Goal: Transaction & Acquisition: Purchase product/service

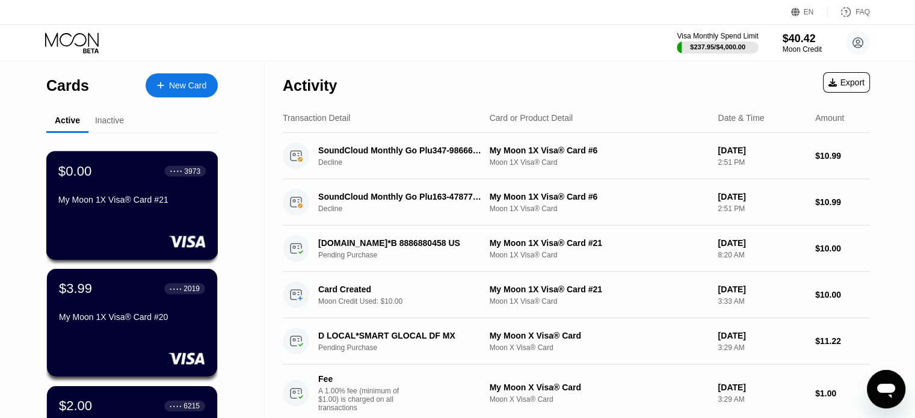
click at [161, 209] on div "My Moon 1X Visa® Card #21" at bounding box center [131, 202] width 147 height 14
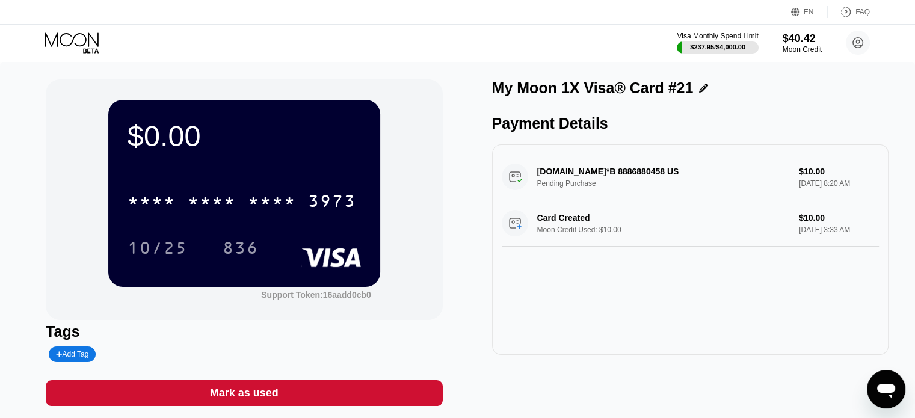
scroll to position [60, 0]
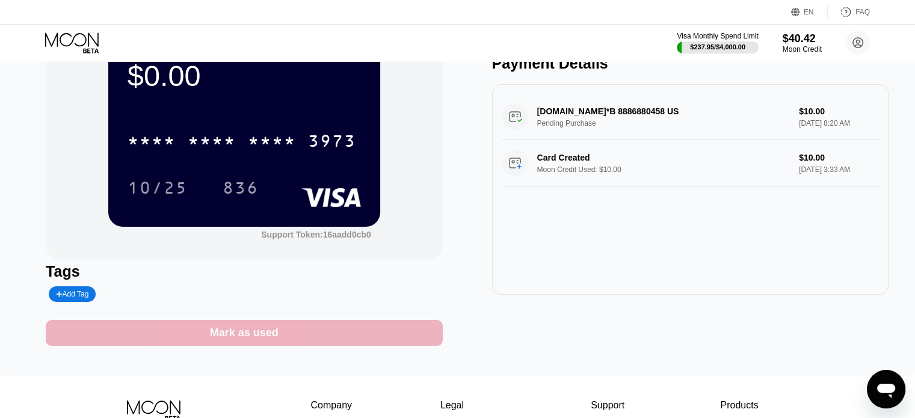
click at [271, 330] on div "Mark as used" at bounding box center [244, 333] width 69 height 14
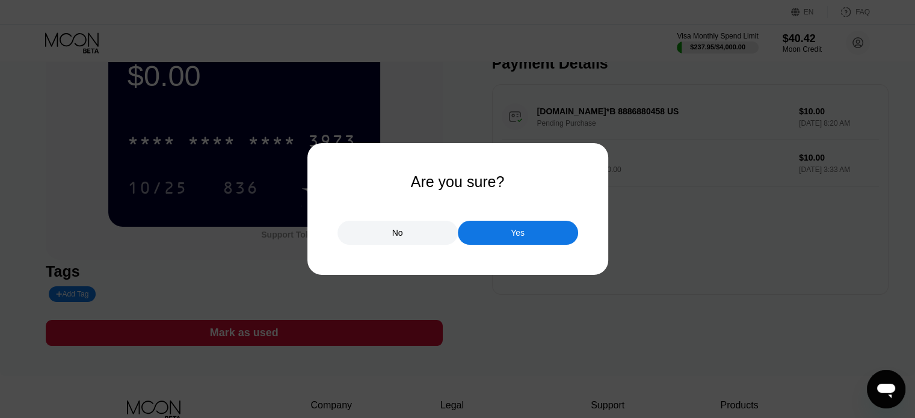
click at [517, 242] on div "Yes" at bounding box center [518, 233] width 120 height 24
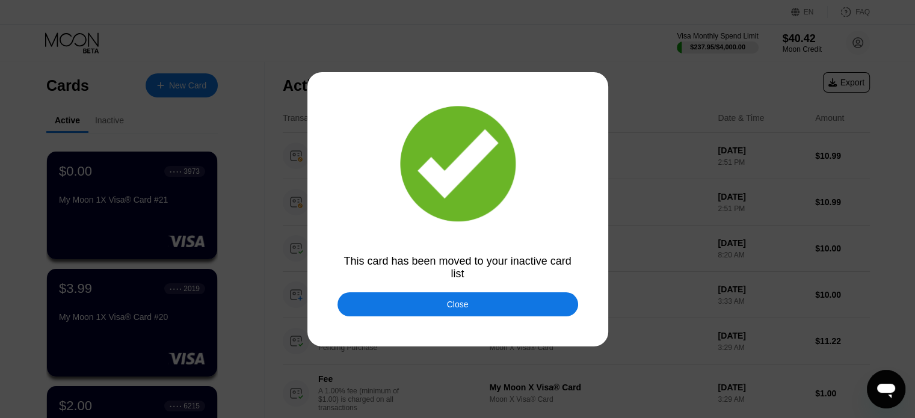
click at [460, 308] on div "Close" at bounding box center [458, 305] width 22 height 10
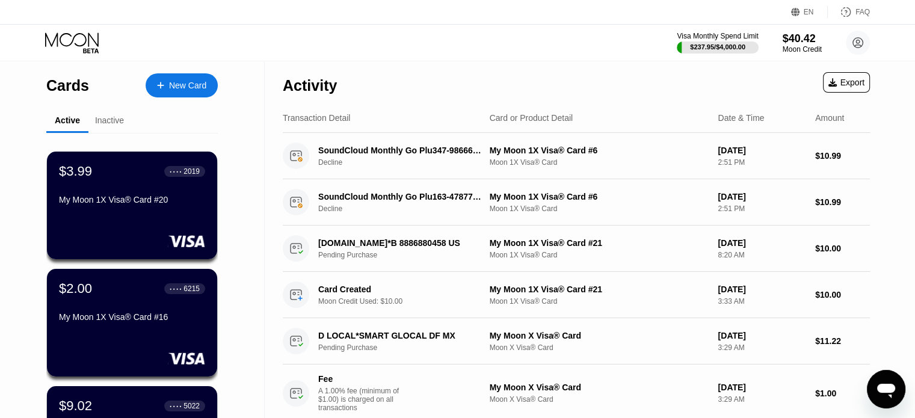
click at [184, 81] on div "New Card" at bounding box center [187, 86] width 37 height 10
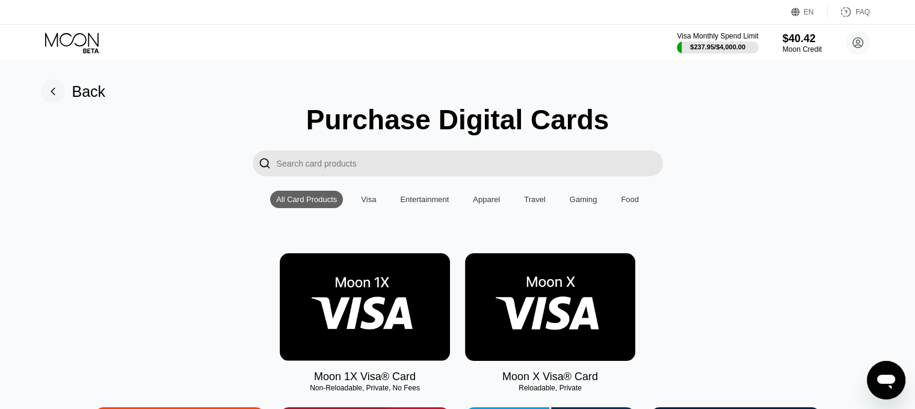
click at [371, 310] on img at bounding box center [365, 307] width 170 height 108
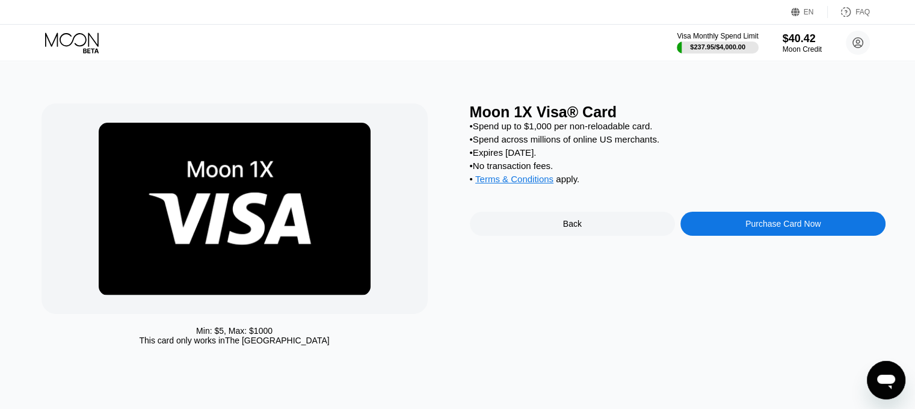
click at [758, 229] on div "Purchase Card Now" at bounding box center [782, 224] width 75 height 10
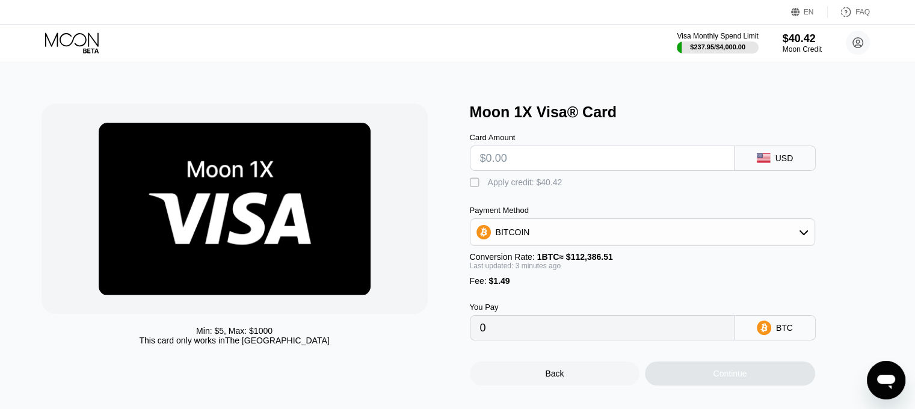
click at [507, 170] on input "text" at bounding box center [602, 158] width 244 height 24
type input "$5"
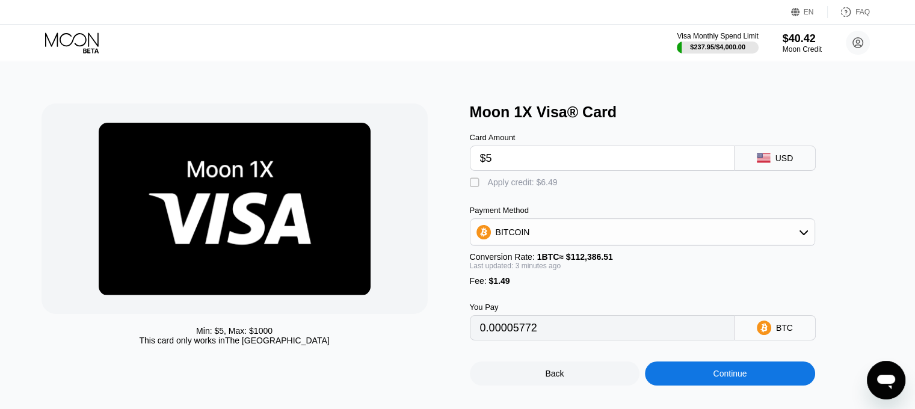
type input "0.00005772"
type input "$5"
click at [516, 185] on div "Apply credit: $6.49" at bounding box center [523, 182] width 70 height 10
type input "0"
drag, startPoint x: 495, startPoint y: 340, endPoint x: 414, endPoint y: 344, distance: 80.7
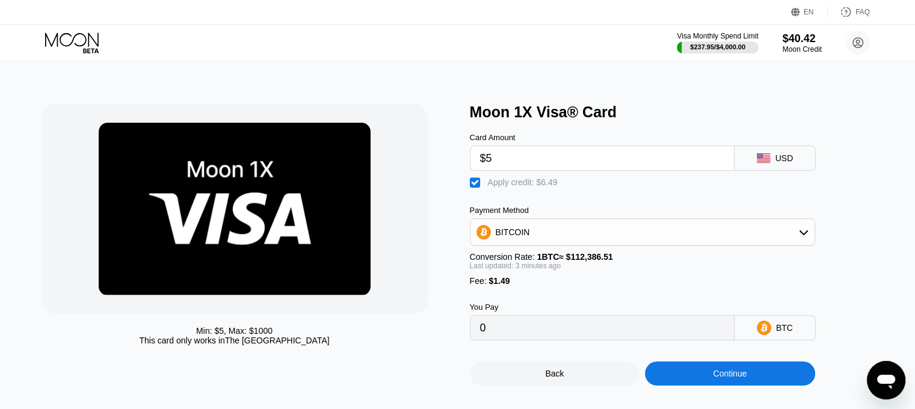
click at [441, 344] on div "Min: $ 5 , Max: $ 1000 This card only works in The United States Moon 1X Visa® …" at bounding box center [458, 244] width 833 height 282
click at [404, 328] on div "Min: $ 5 , Max: $ 1000 This card only works in The United States" at bounding box center [235, 335] width 386 height 19
click at [686, 299] on div "You Pay 0 BTC" at bounding box center [662, 313] width 385 height 55
click at [718, 378] on div "Continue" at bounding box center [730, 374] width 34 height 10
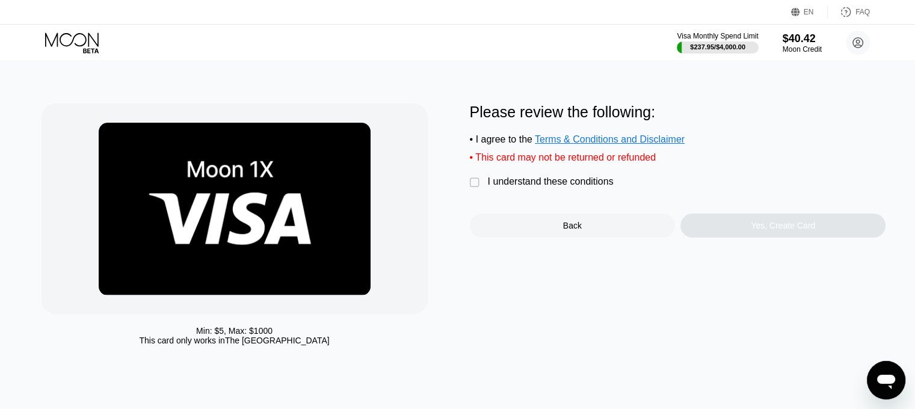
click at [528, 187] on div "I understand these conditions" at bounding box center [551, 181] width 126 height 11
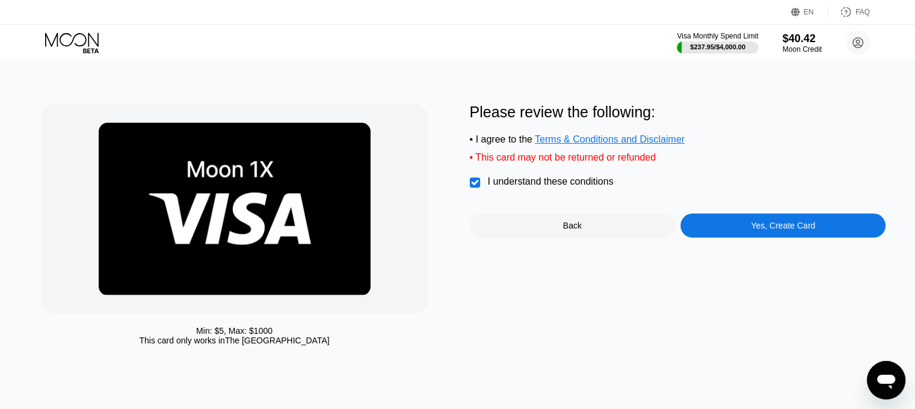
click at [585, 238] on div "Back" at bounding box center [572, 226] width 205 height 24
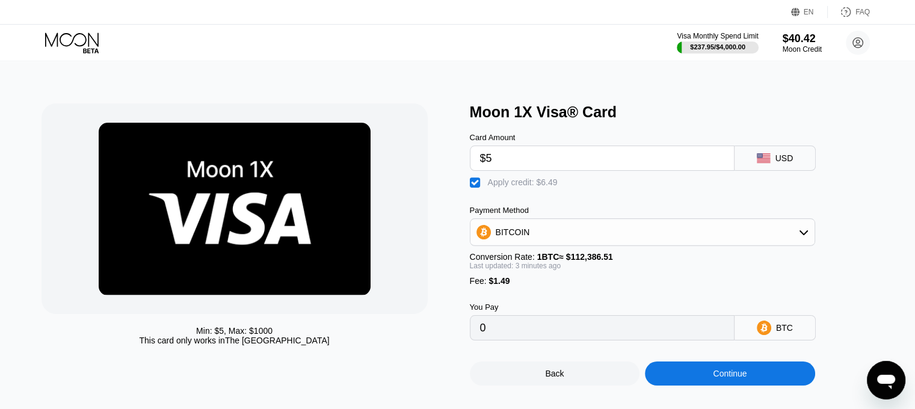
click at [734, 378] on div "Continue" at bounding box center [730, 374] width 34 height 10
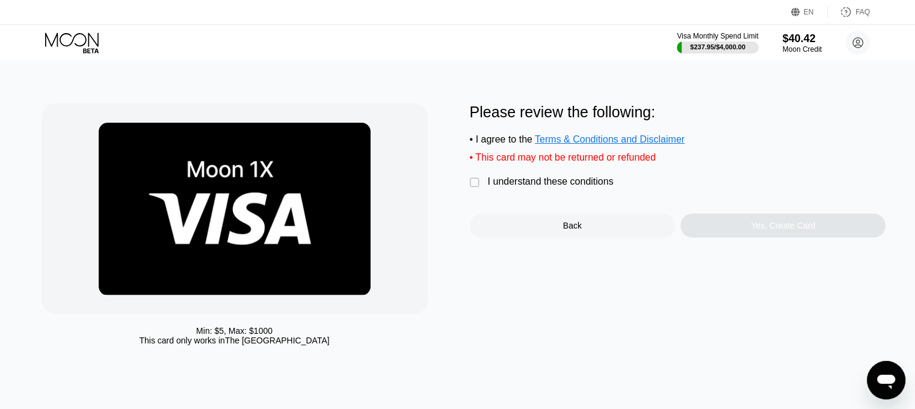
drag, startPoint x: 572, startPoint y: 195, endPoint x: 566, endPoint y: 188, distance: 8.6
click at [570, 187] on div "I understand these conditions" at bounding box center [551, 181] width 126 height 11
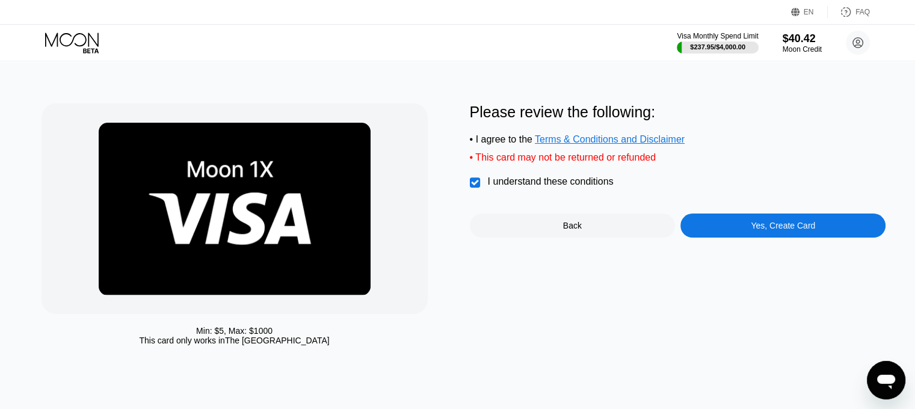
click at [763, 221] on div "Please review the following: • I agree to the Terms & Conditions and Disclaimer…" at bounding box center [678, 170] width 416 height 134
click at [773, 230] on div "Yes, Create Card" at bounding box center [783, 226] width 64 height 10
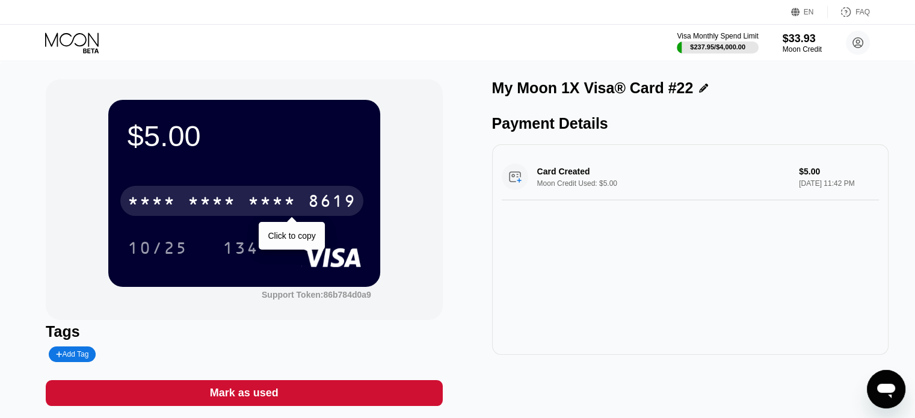
click at [325, 206] on div "8619" at bounding box center [332, 202] width 48 height 19
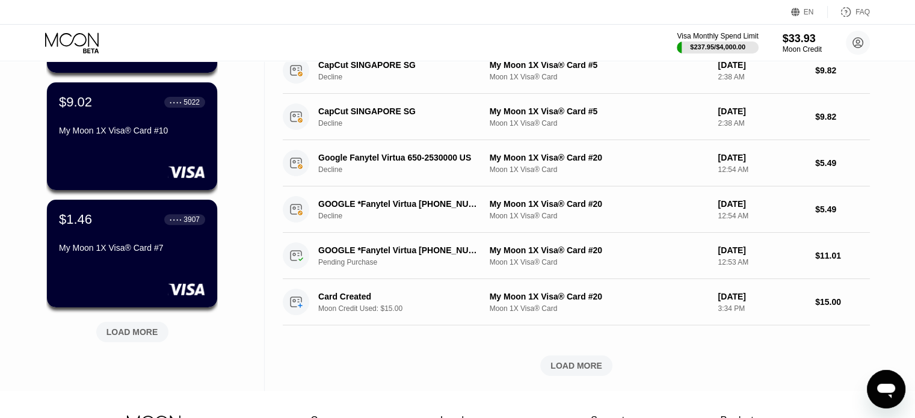
scroll to position [481, 0]
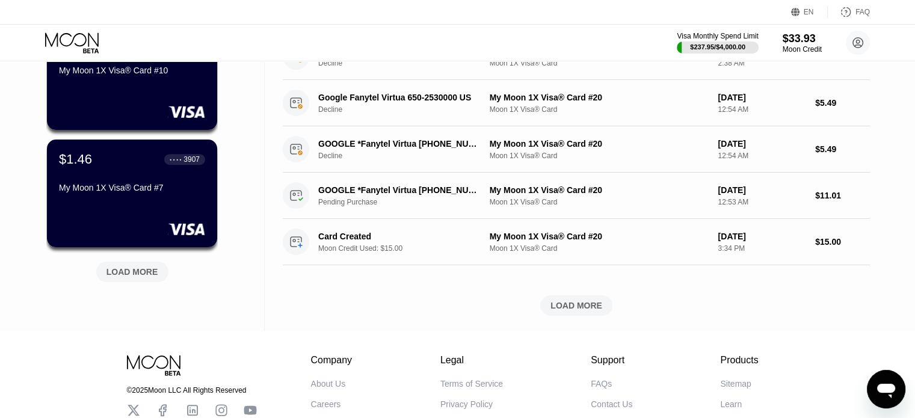
click at [146, 273] on div "LOAD MORE" at bounding box center [132, 272] width 52 height 11
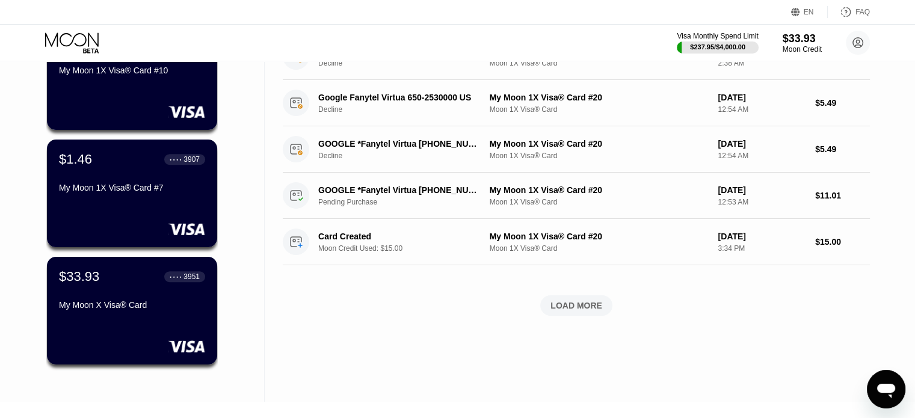
scroll to position [301, 0]
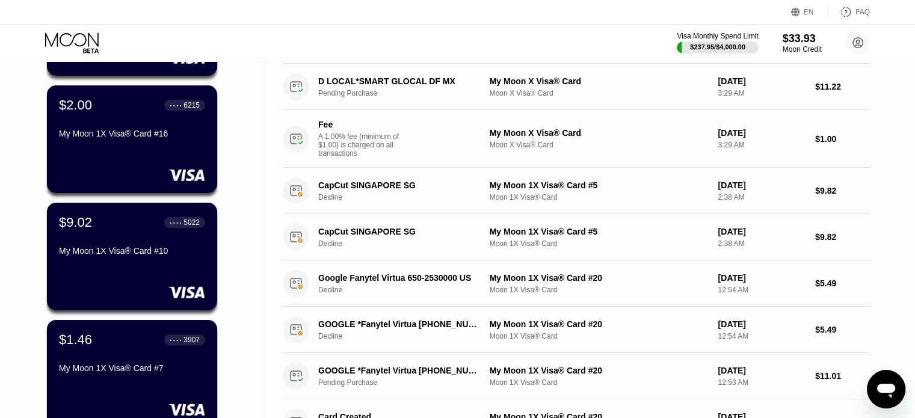
drag, startPoint x: 752, startPoint y: 1, endPoint x: 567, endPoint y: 37, distance: 188.7
click at [566, 37] on div "Visa Monthly Spend Limit $237.95 / $4,000.00 $33.93 Moon Credit Bingo zitanix@g…" at bounding box center [457, 43] width 915 height 36
click at [183, 261] on div "My Moon 1X Visa® Card #10" at bounding box center [131, 253] width 147 height 14
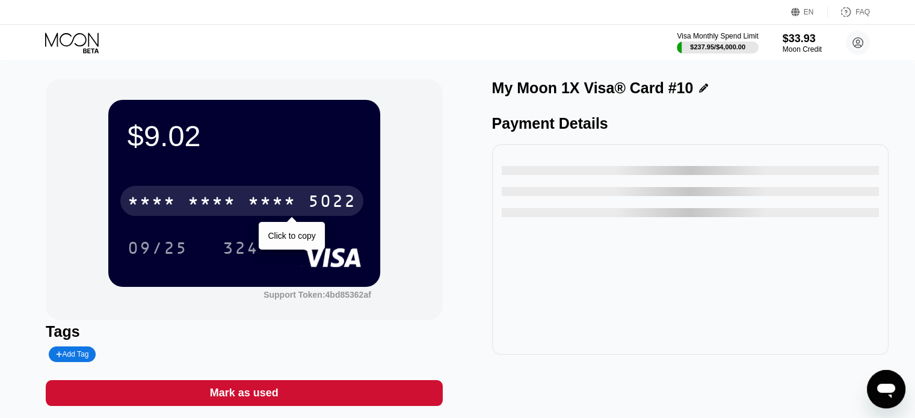
click at [310, 202] on div "5022" at bounding box center [332, 202] width 48 height 19
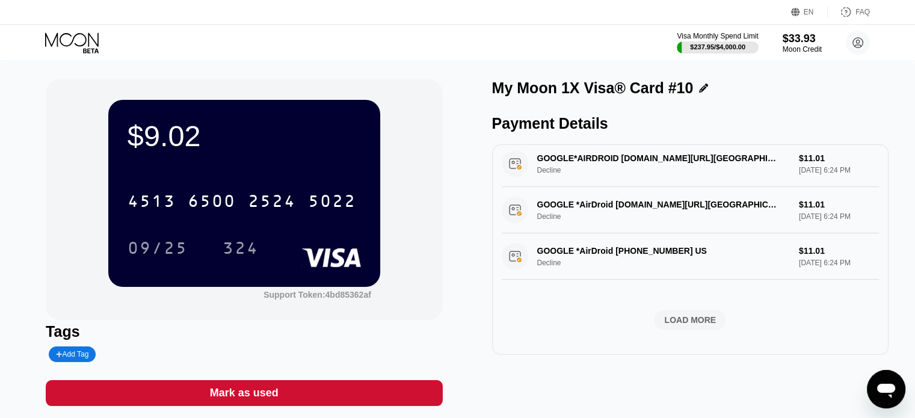
click at [712, 320] on div "LOAD MORE" at bounding box center [690, 320] width 72 height 20
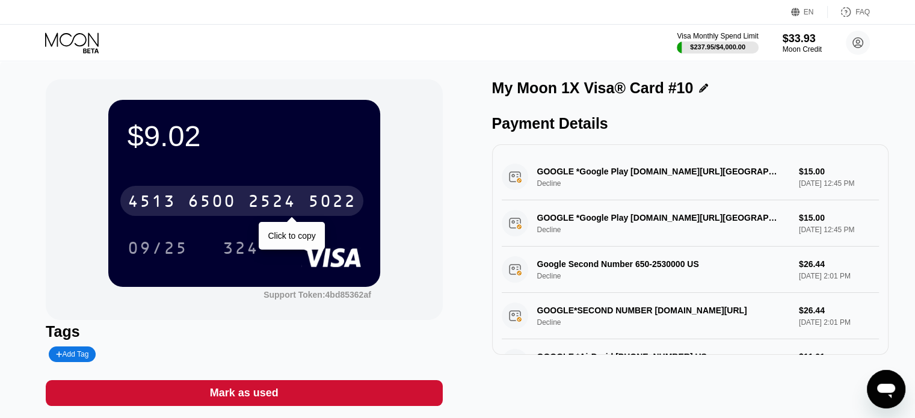
click at [295, 199] on div "2524" at bounding box center [272, 202] width 48 height 19
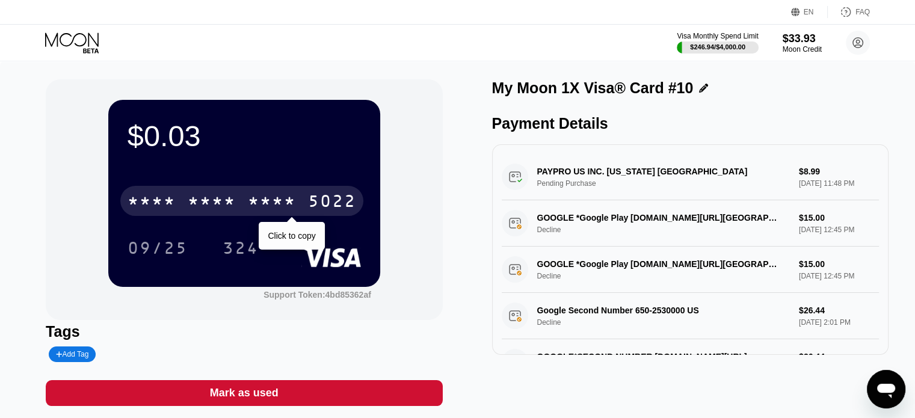
click at [256, 195] on div "* * * *" at bounding box center [272, 202] width 48 height 19
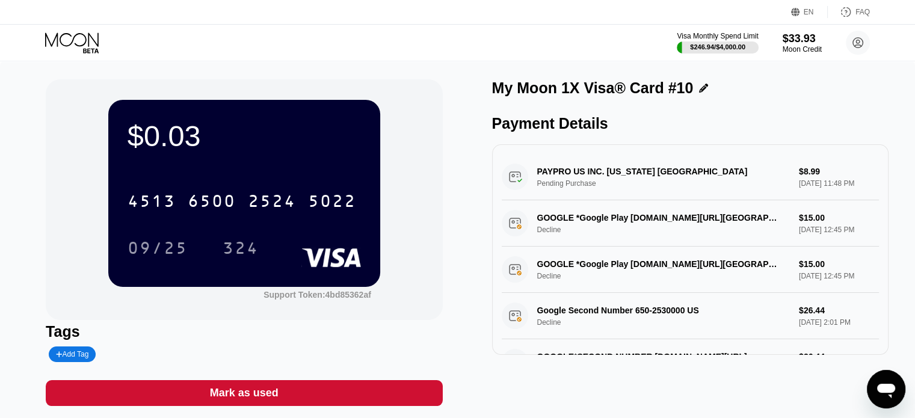
click at [94, 47] on icon at bounding box center [73, 42] width 56 height 21
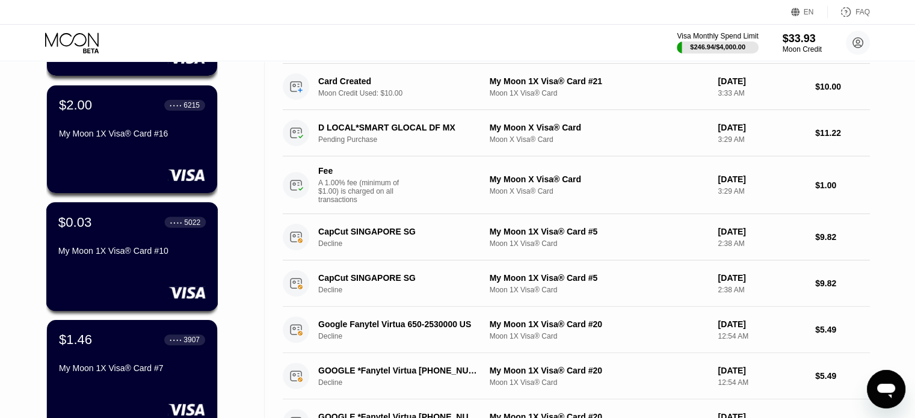
scroll to position [481, 0]
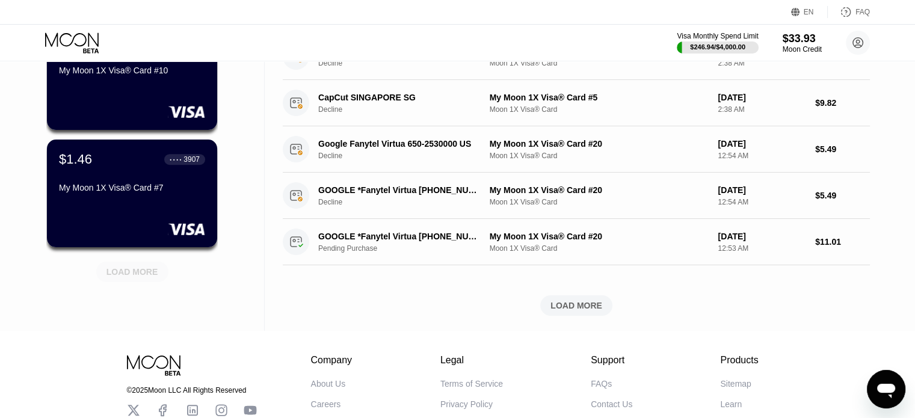
click at [129, 279] on div "LOAD MORE" at bounding box center [132, 272] width 72 height 20
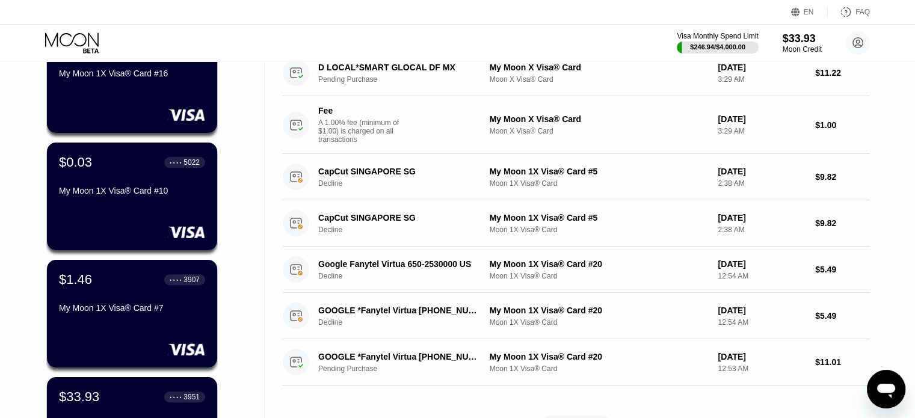
scroll to position [541, 0]
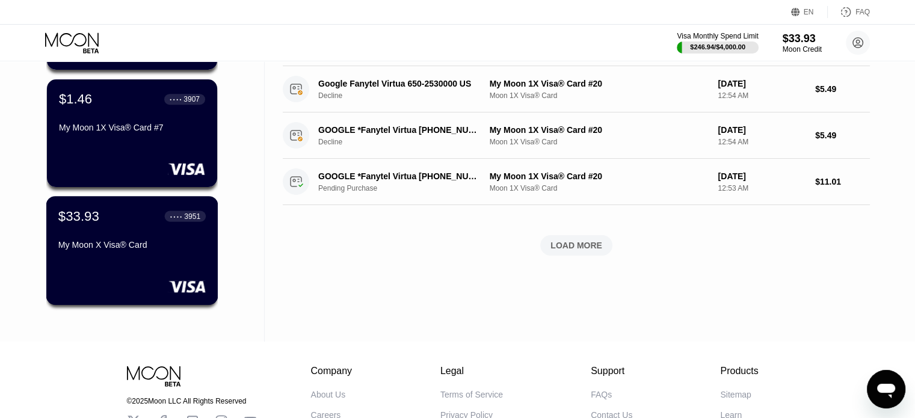
click at [139, 250] on div "My Moon X Visa® Card" at bounding box center [131, 245] width 147 height 10
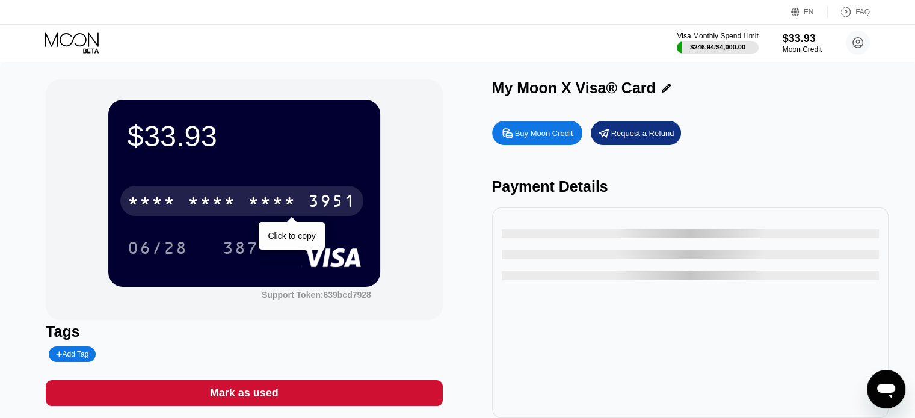
click at [291, 208] on div "* * * *" at bounding box center [272, 202] width 48 height 19
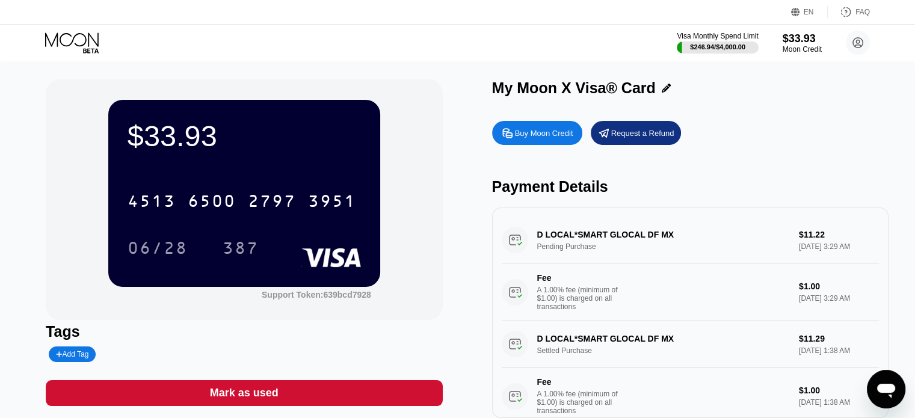
click at [69, 43] on icon at bounding box center [73, 42] width 56 height 21
